Goal: Task Accomplishment & Management: Manage account settings

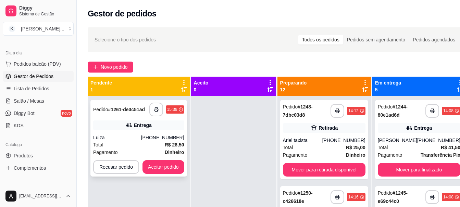
click at [153, 132] on div "**********" at bounding box center [138, 138] width 97 height 77
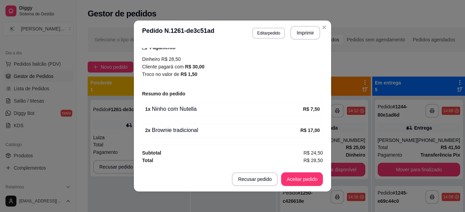
scroll to position [1, 0]
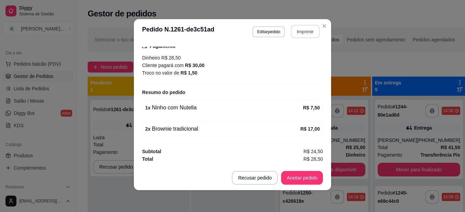
click at [294, 31] on button "Imprimir" at bounding box center [305, 31] width 29 height 13
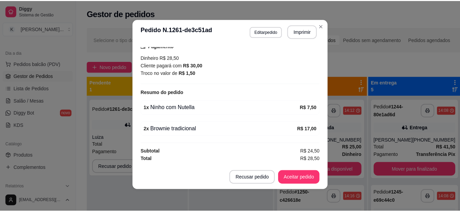
scroll to position [0, 0]
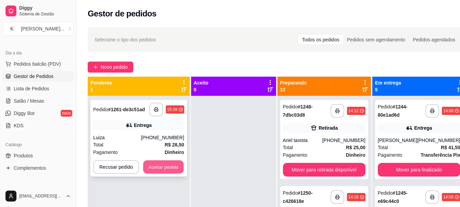
click at [160, 171] on button "Aceitar pedido" at bounding box center [163, 167] width 40 height 13
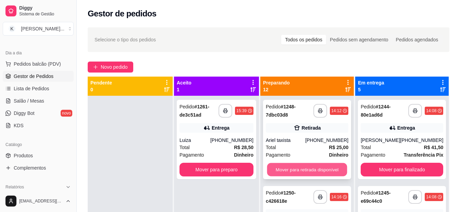
click at [281, 169] on button "Mover para retirada disponível" at bounding box center [307, 169] width 80 height 13
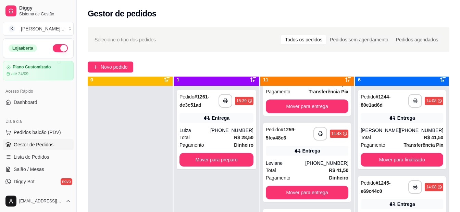
scroll to position [19, 0]
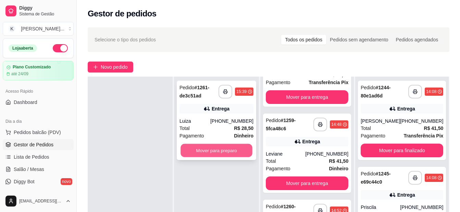
click at [213, 154] on button "Mover para preparo" at bounding box center [216, 150] width 72 height 13
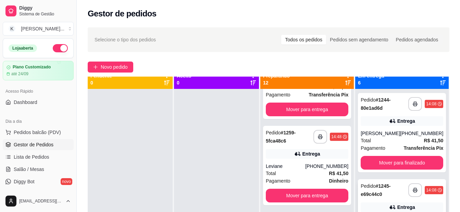
scroll to position [0, 0]
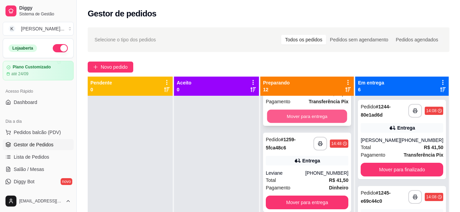
click at [292, 113] on button "Mover para entrega" at bounding box center [307, 116] width 80 height 13
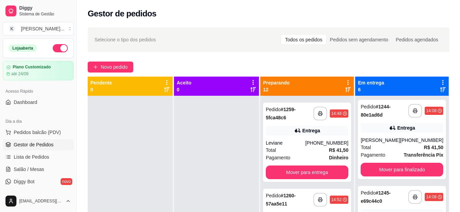
scroll to position [830, 0]
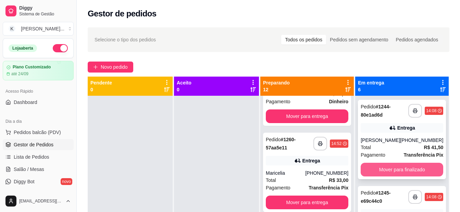
click at [426, 174] on button "Mover para finalizado" at bounding box center [401, 170] width 83 height 14
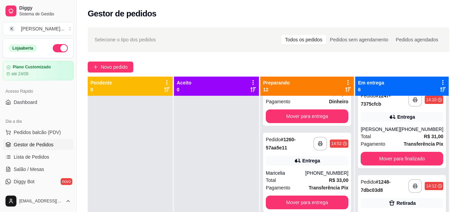
scroll to position [308, 0]
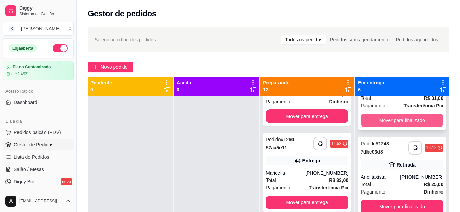
click at [398, 124] on button "Mover para finalizado" at bounding box center [401, 121] width 83 height 14
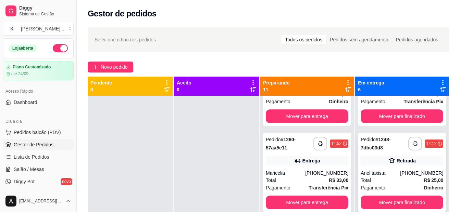
scroll to position [19, 0]
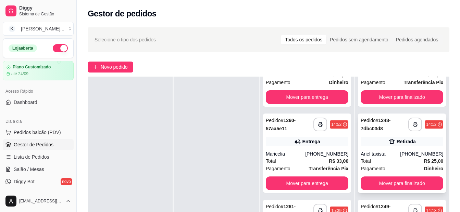
click at [401, 183] on button "Mover para finalizado" at bounding box center [401, 184] width 83 height 14
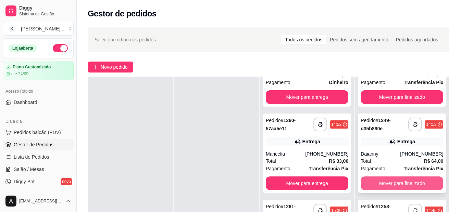
click at [407, 177] on button "Mover para finalizado" at bounding box center [401, 184] width 83 height 14
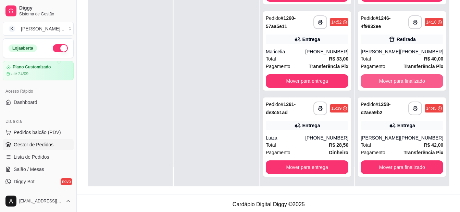
scroll to position [104, 0]
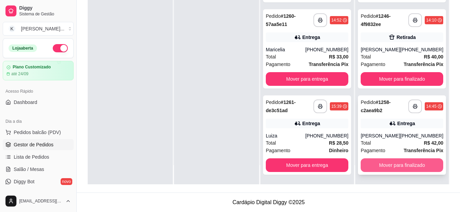
click at [407, 167] on button "Mover para finalizado" at bounding box center [401, 166] width 83 height 14
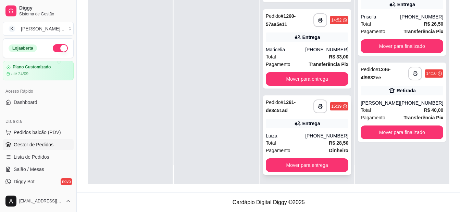
scroll to position [0, 0]
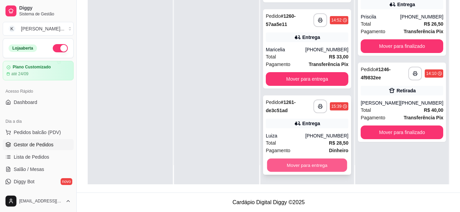
click at [303, 164] on button "Mover para entrega" at bounding box center [307, 165] width 80 height 13
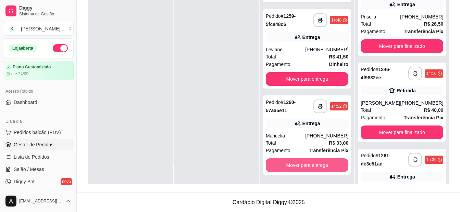
scroll to position [657, 0]
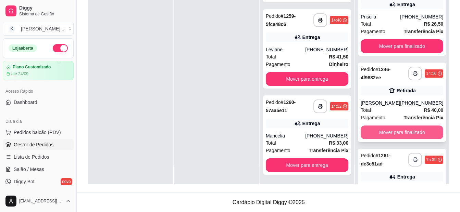
click at [391, 135] on button "Mover para finalizado" at bounding box center [401, 133] width 83 height 14
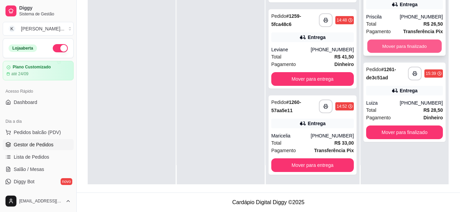
click at [406, 51] on button "Mover para finalizado" at bounding box center [404, 46] width 74 height 13
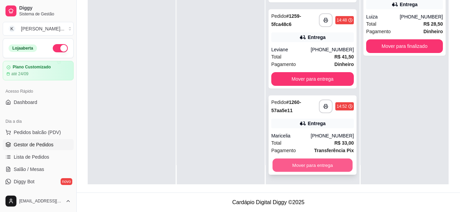
click at [313, 165] on button "Mover para entrega" at bounding box center [312, 165] width 80 height 13
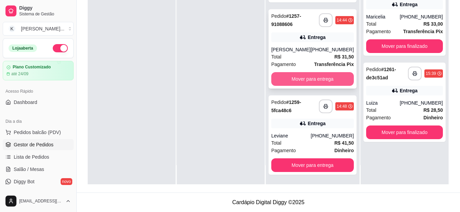
scroll to position [571, 0]
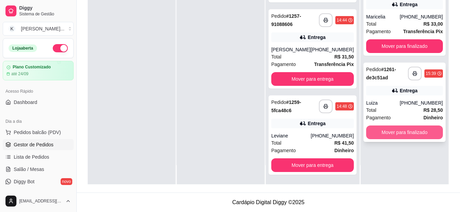
click at [419, 133] on button "Mover para finalizado" at bounding box center [404, 133] width 77 height 14
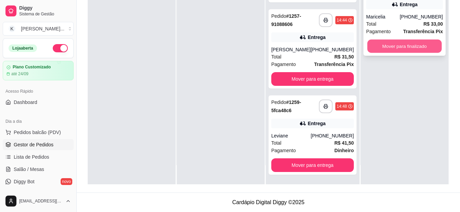
click at [418, 51] on button "Mover para finalizado" at bounding box center [404, 46] width 74 height 13
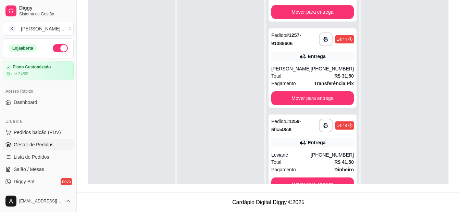
scroll to position [0, 0]
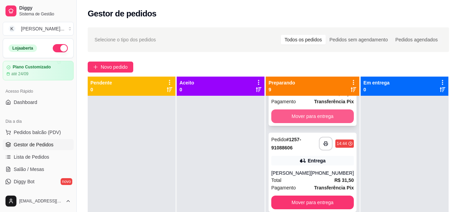
click at [337, 114] on button "Mover para entrega" at bounding box center [312, 117] width 83 height 14
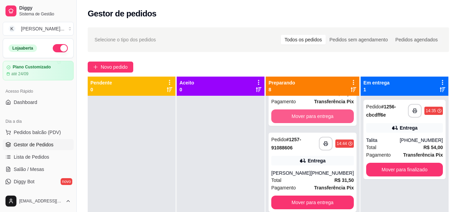
scroll to position [485, 0]
click at [337, 114] on button "Mover para entrega" at bounding box center [312, 116] width 80 height 13
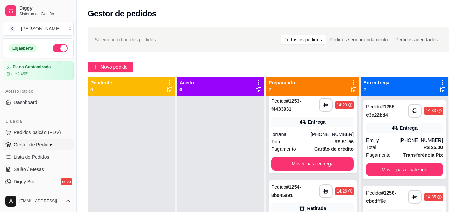
scroll to position [262, 0]
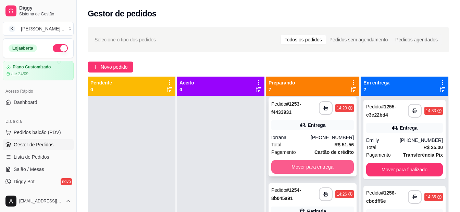
click at [321, 167] on button "Mover para entrega" at bounding box center [312, 167] width 83 height 14
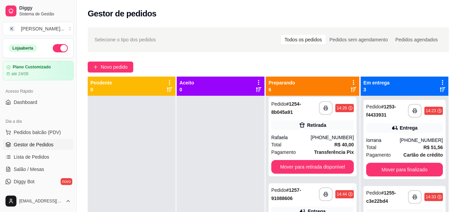
scroll to position [175, 0]
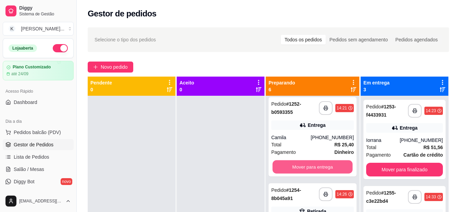
click at [321, 167] on button "Mover para entrega" at bounding box center [312, 167] width 80 height 13
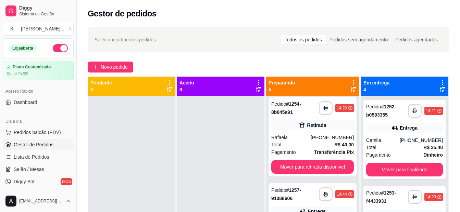
scroll to position [89, 0]
click at [300, 173] on button "Mover para entrega" at bounding box center [312, 167] width 80 height 13
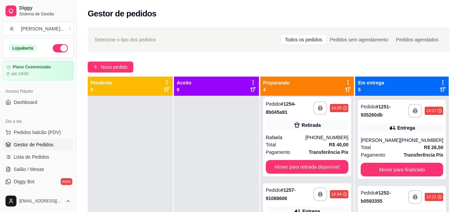
scroll to position [3, 0]
click at [293, 166] on button "Mover para entrega" at bounding box center [307, 167] width 83 height 14
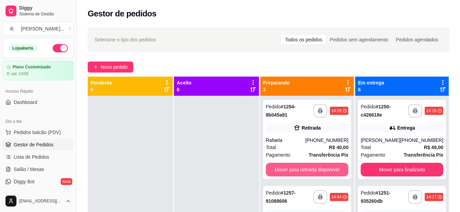
click at [293, 166] on button "Mover para retirada disponível" at bounding box center [307, 170] width 83 height 14
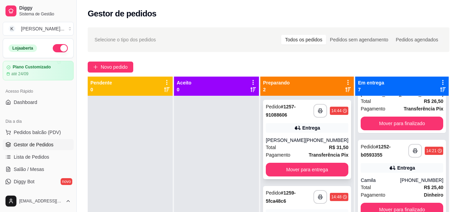
scroll to position [137, 0]
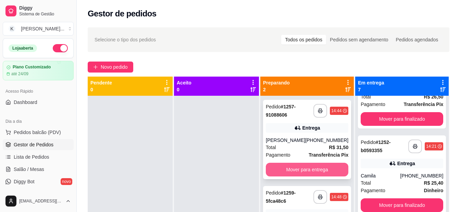
click at [313, 173] on button "Mover para entrega" at bounding box center [307, 170] width 83 height 14
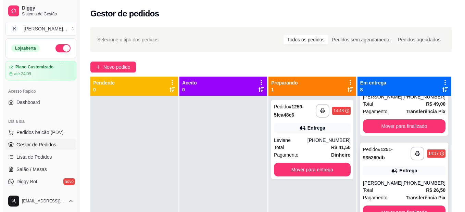
scroll to position [0, 0]
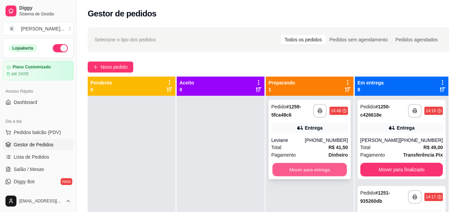
click at [302, 168] on button "Mover para entrega" at bounding box center [309, 169] width 74 height 13
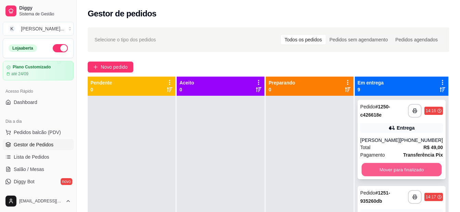
click at [398, 172] on button "Mover para finalizado" at bounding box center [401, 169] width 80 height 13
click at [398, 172] on button "Mover para finalizado" at bounding box center [401, 170] width 83 height 14
click at [398, 172] on button "Mover para finalizado" at bounding box center [401, 169] width 80 height 13
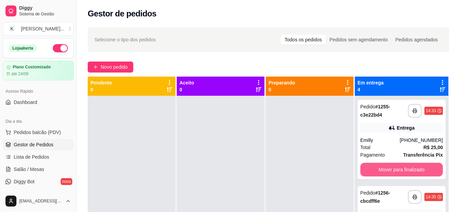
click at [398, 172] on button "Mover para finalizado" at bounding box center [401, 170] width 83 height 14
click at [398, 172] on button "Mover para finalizado" at bounding box center [401, 169] width 80 height 13
click at [398, 172] on button "Mover para finalizado" at bounding box center [401, 170] width 83 height 14
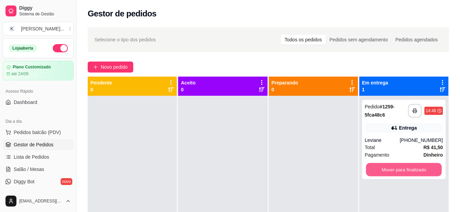
click at [398, 172] on button "Mover para finalizado" at bounding box center [404, 169] width 76 height 13
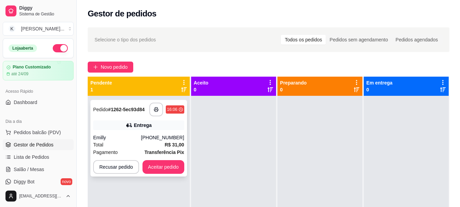
click at [141, 139] on div "Emilly" at bounding box center [117, 137] width 48 height 7
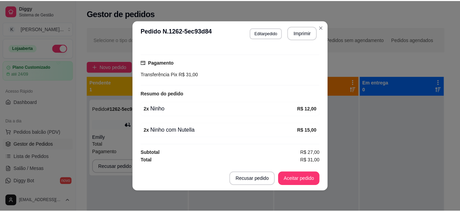
scroll to position [1, 0]
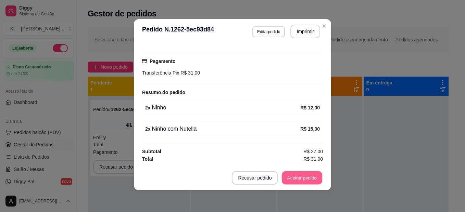
click at [309, 175] on button "Aceitar pedido" at bounding box center [302, 178] width 40 height 13
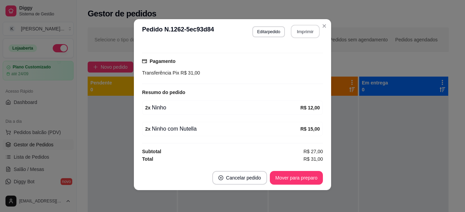
click at [301, 30] on button "Imprimir" at bounding box center [305, 31] width 29 height 13
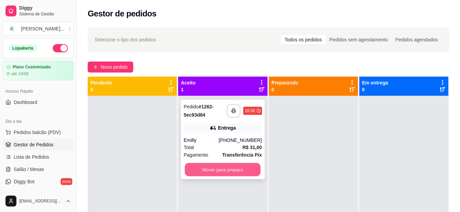
click at [209, 168] on button "Mover para preparo" at bounding box center [223, 169] width 76 height 13
